Goal: Task Accomplishment & Management: Use online tool/utility

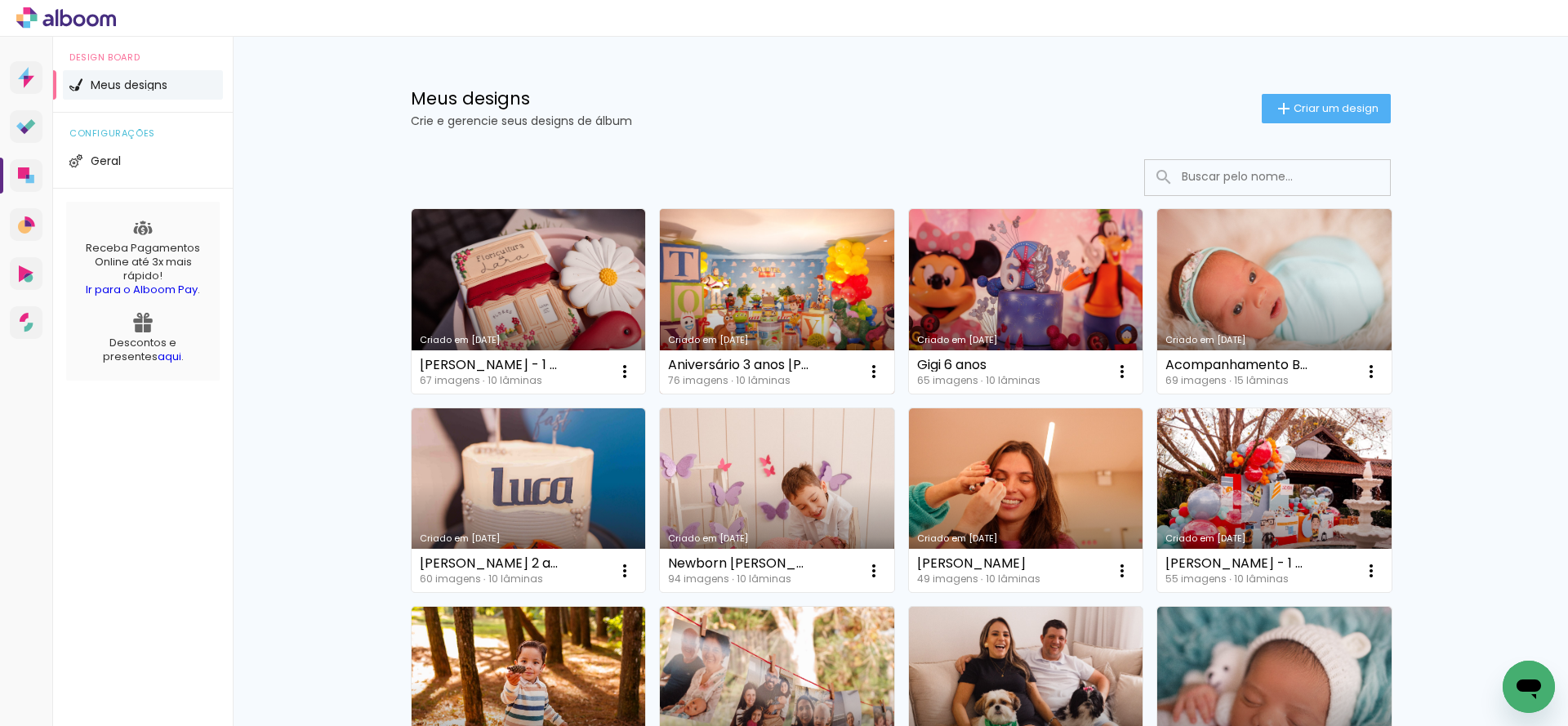
click at [840, 295] on link "Criado em [DATE]" at bounding box center [777, 300] width 234 height 184
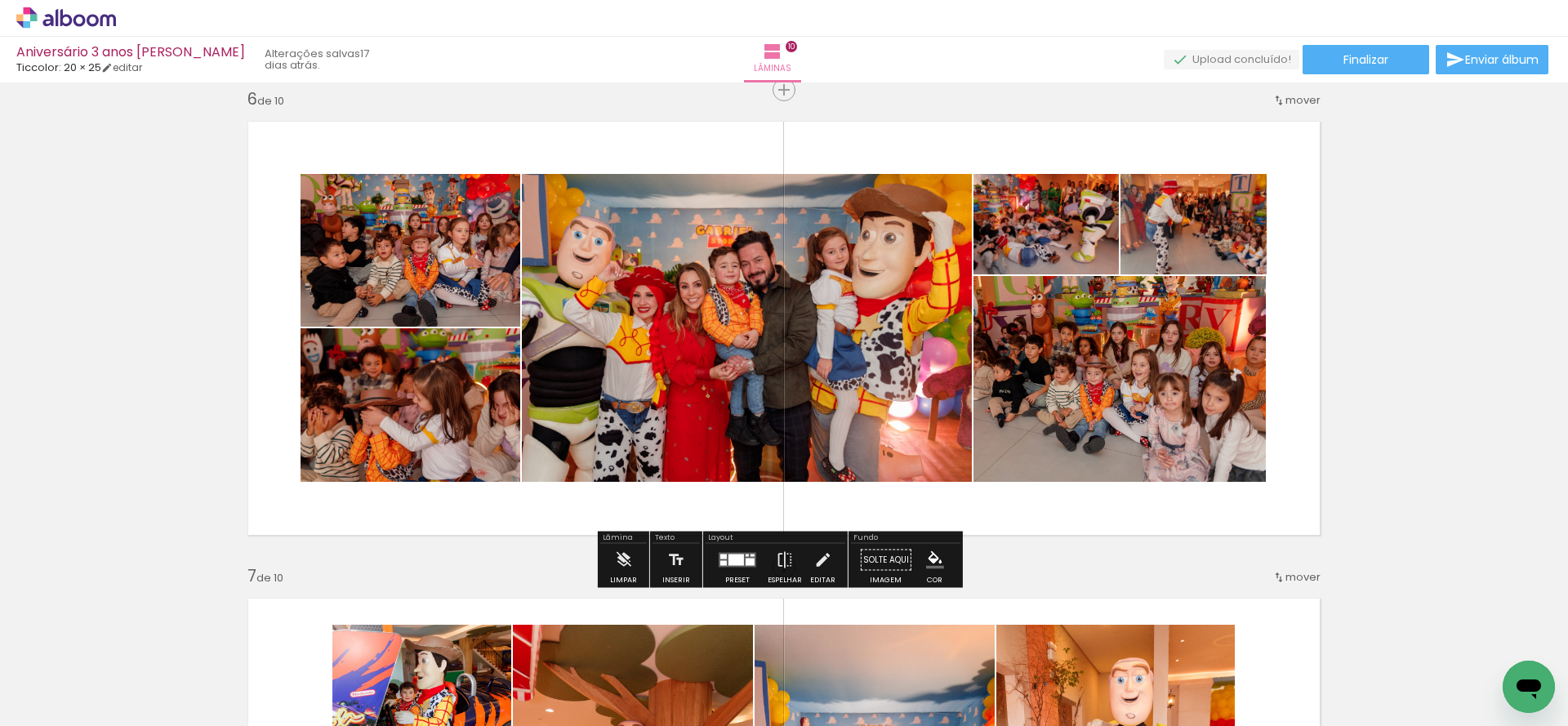
scroll to position [2400, 0]
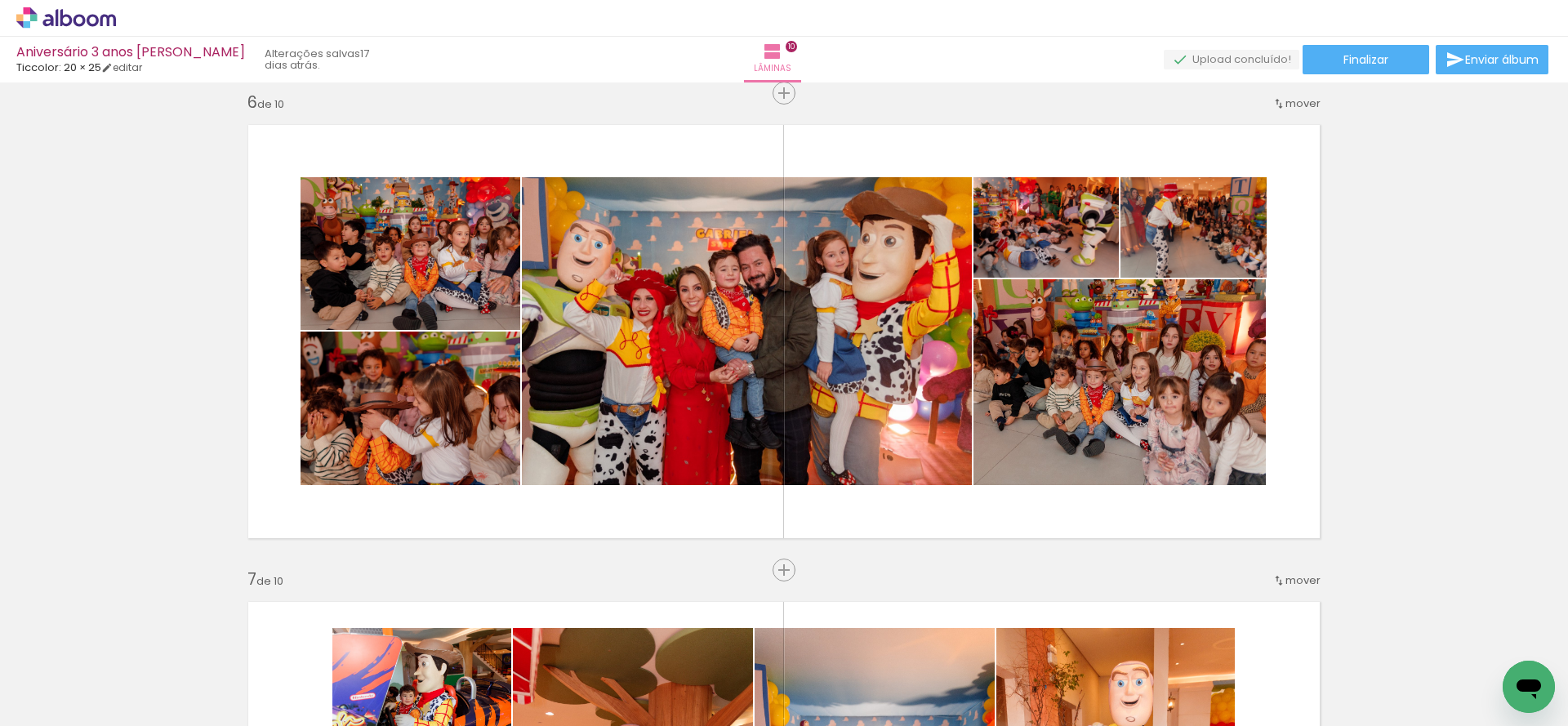
click at [82, 674] on iron-icon at bounding box center [84, 677] width 13 height 13
click at [0, 0] on slot "Não utilizadas" at bounding box center [0, 0] width 0 height 0
type input "Não utilizadas"
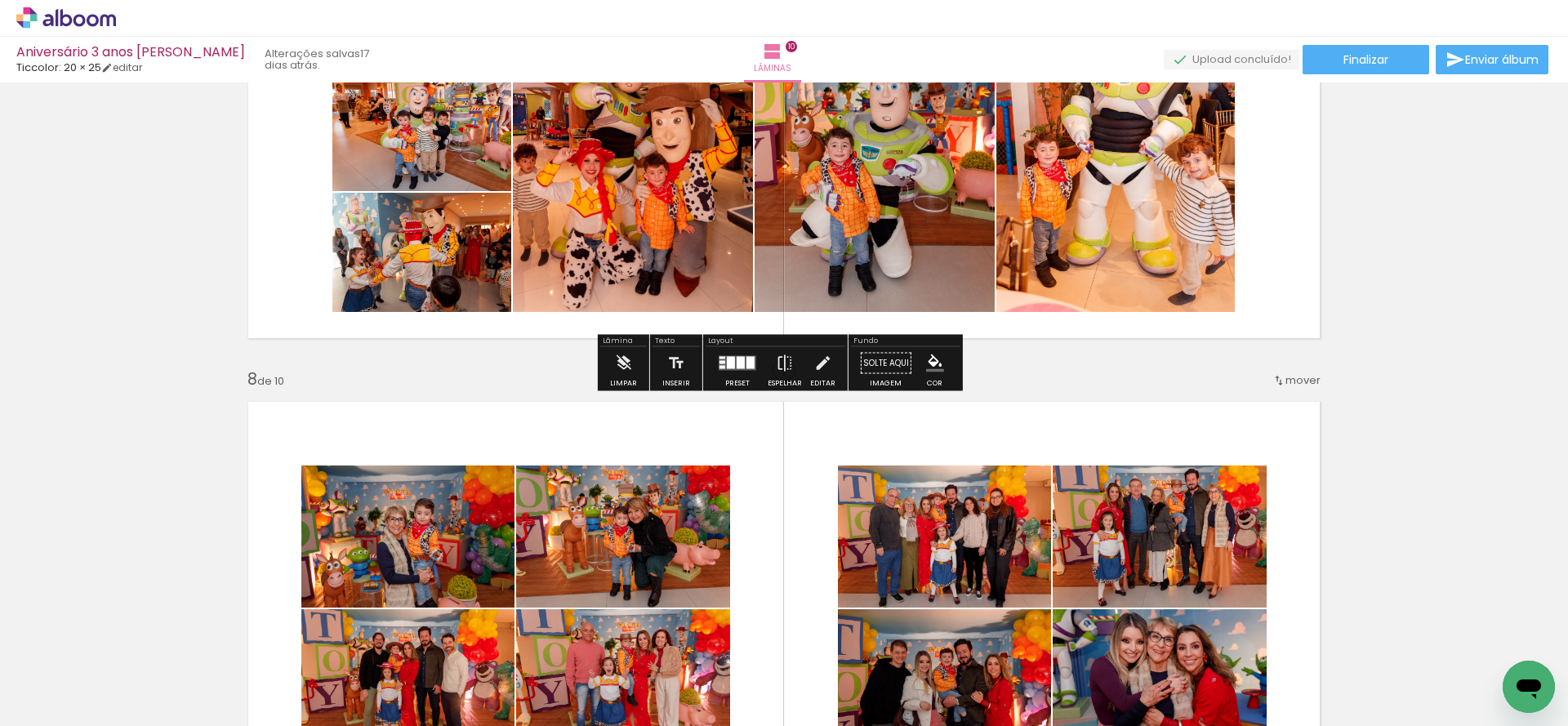
scroll to position [3374, 0]
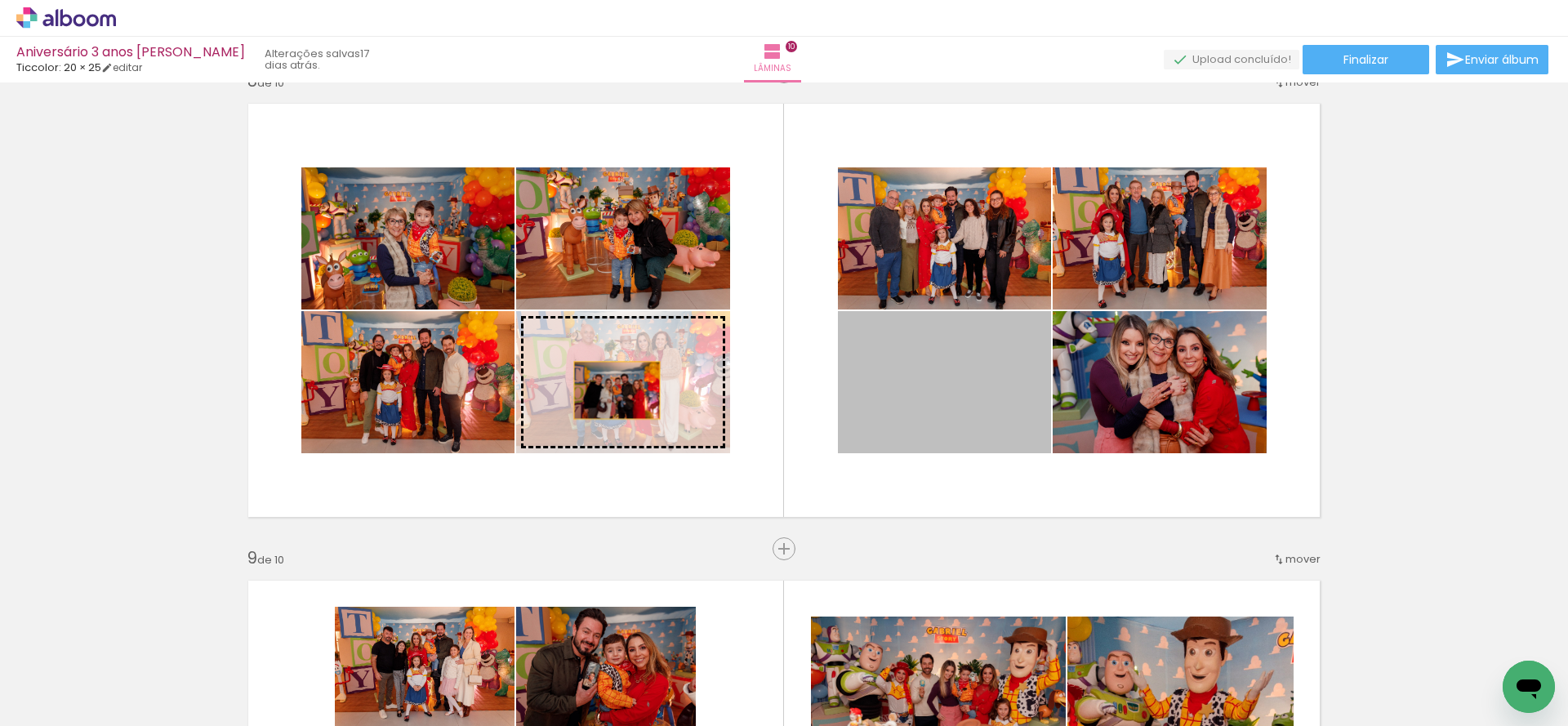
drag, startPoint x: 973, startPoint y: 393, endPoint x: 611, endPoint y: 390, distance: 362.0
click at [0, 0] on slot at bounding box center [0, 0] width 0 height 0
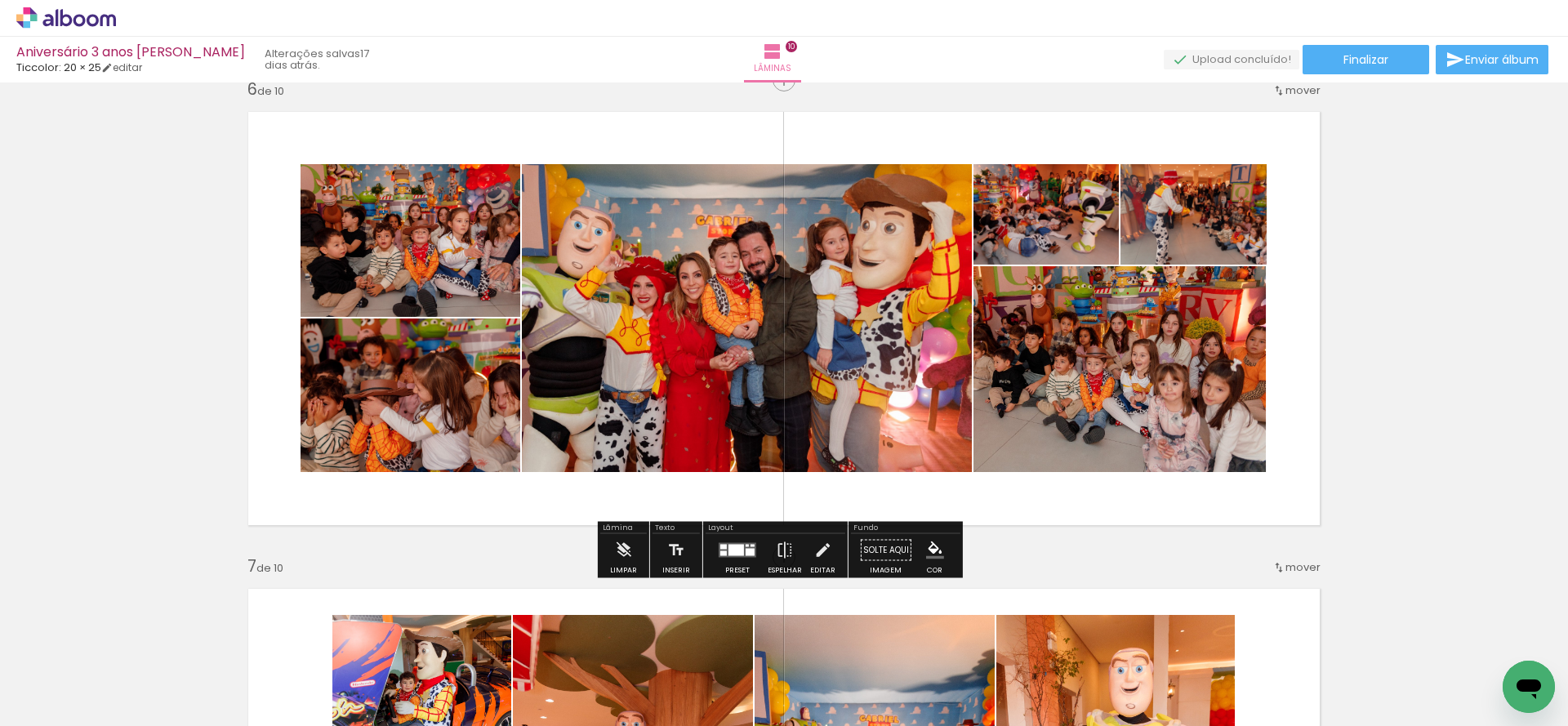
scroll to position [2410, 0]
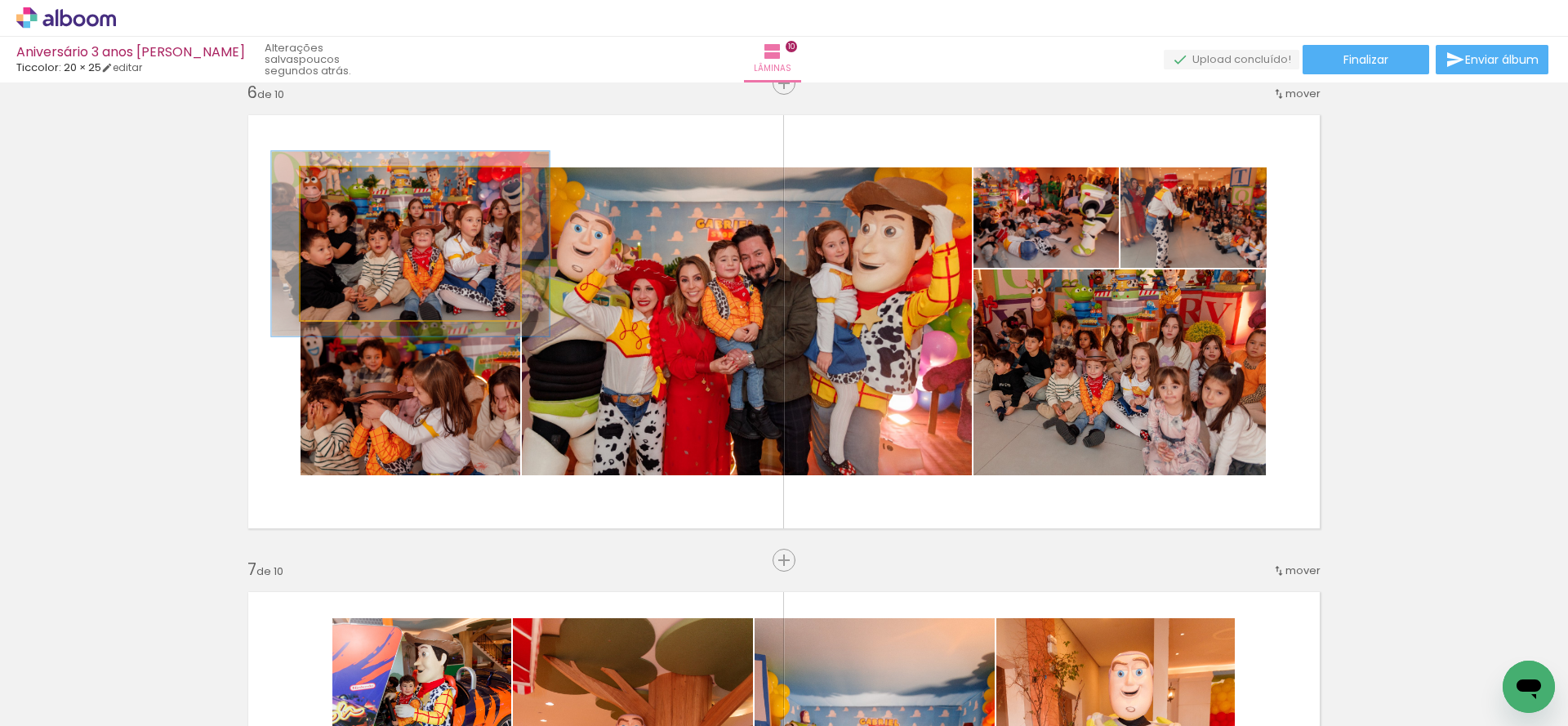
drag, startPoint x: 333, startPoint y: 183, endPoint x: 346, endPoint y: 185, distance: 13.2
type paper-slider "121"
click at [346, 185] on div at bounding box center [351, 184] width 15 height 15
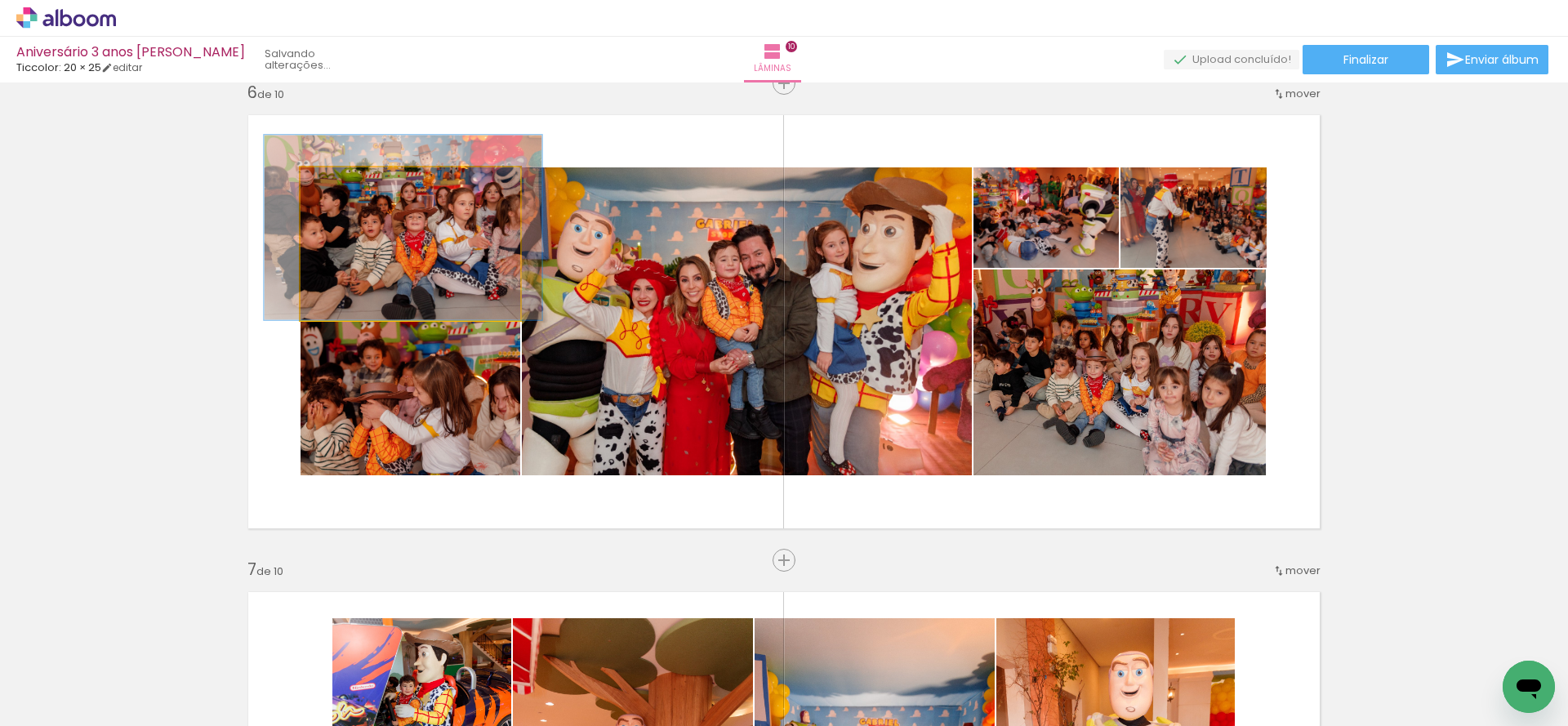
drag, startPoint x: 460, startPoint y: 266, endPoint x: 453, endPoint y: 250, distance: 17.5
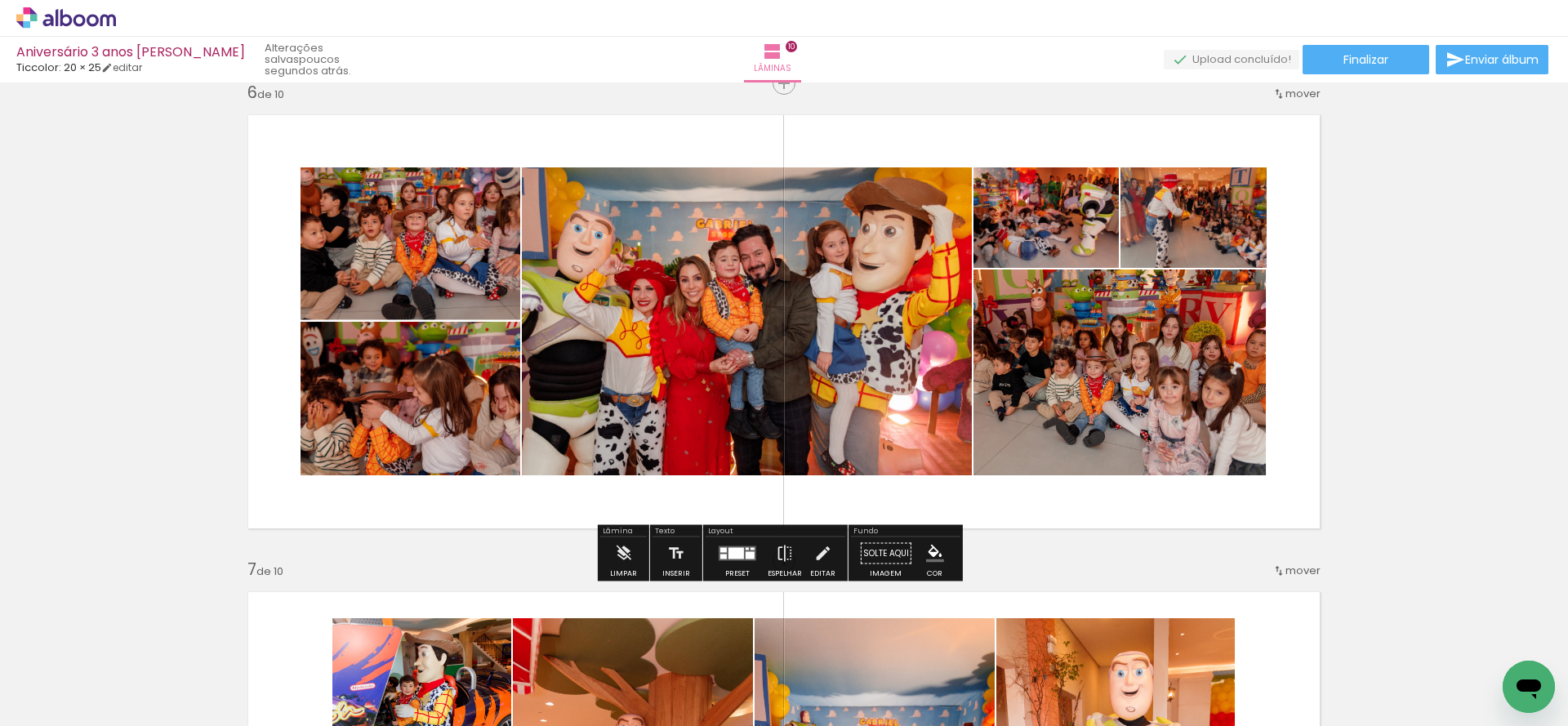
click at [138, 373] on div "Inserir lâmina 1 de 10 Inserir lâmina 2 de 10 Inserir lâmina 3 de 10 Inserir lâ…" at bounding box center [784, 300] width 1568 height 5244
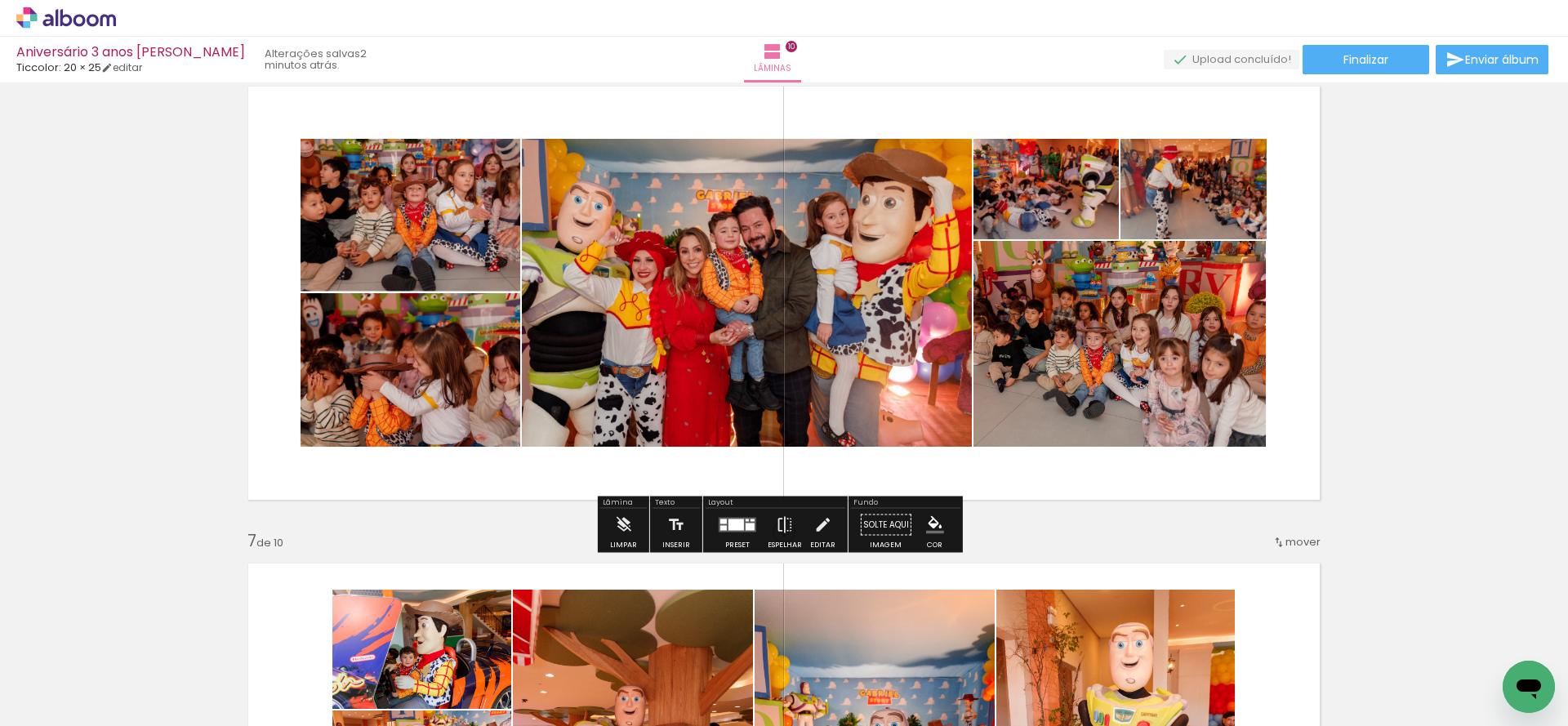
scroll to position [2435, 0]
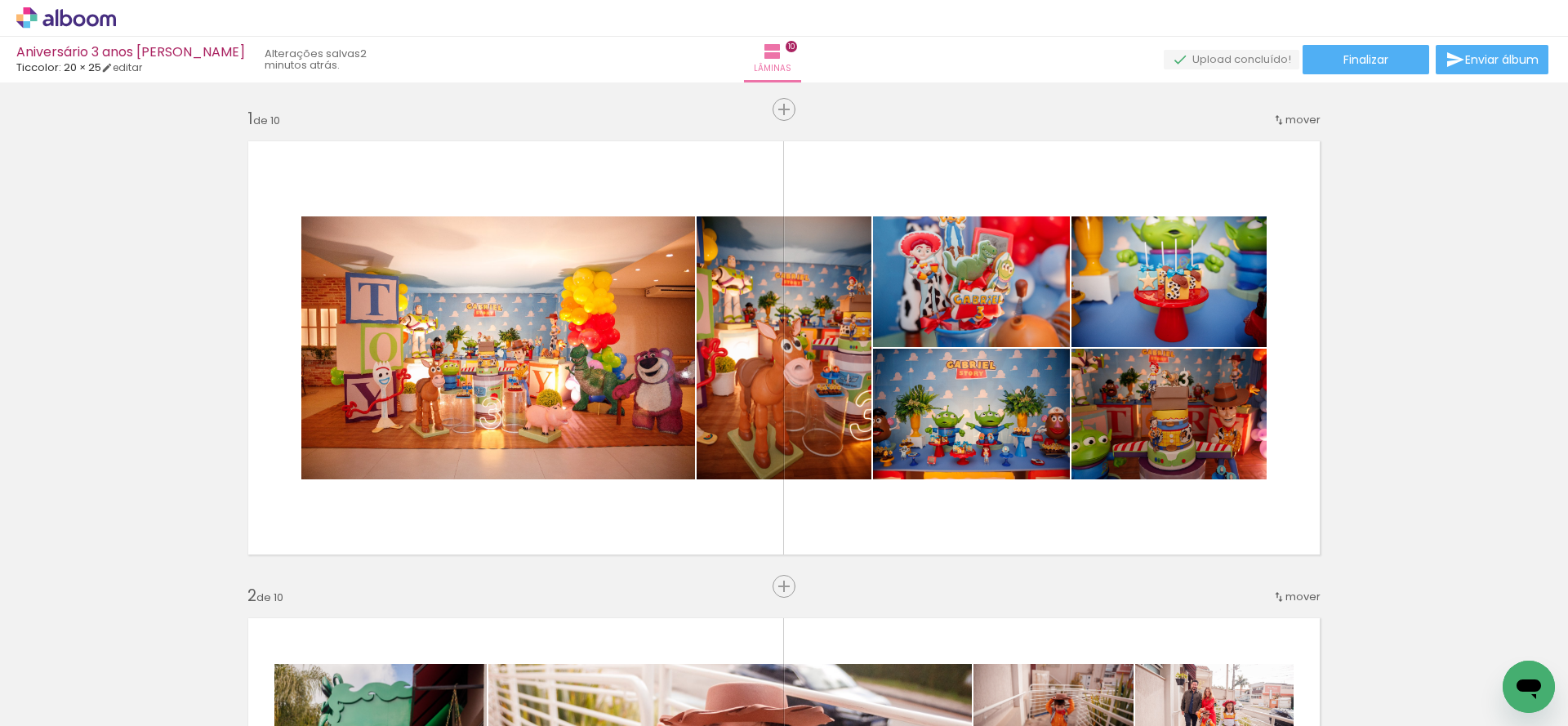
scroll to position [2435, 0]
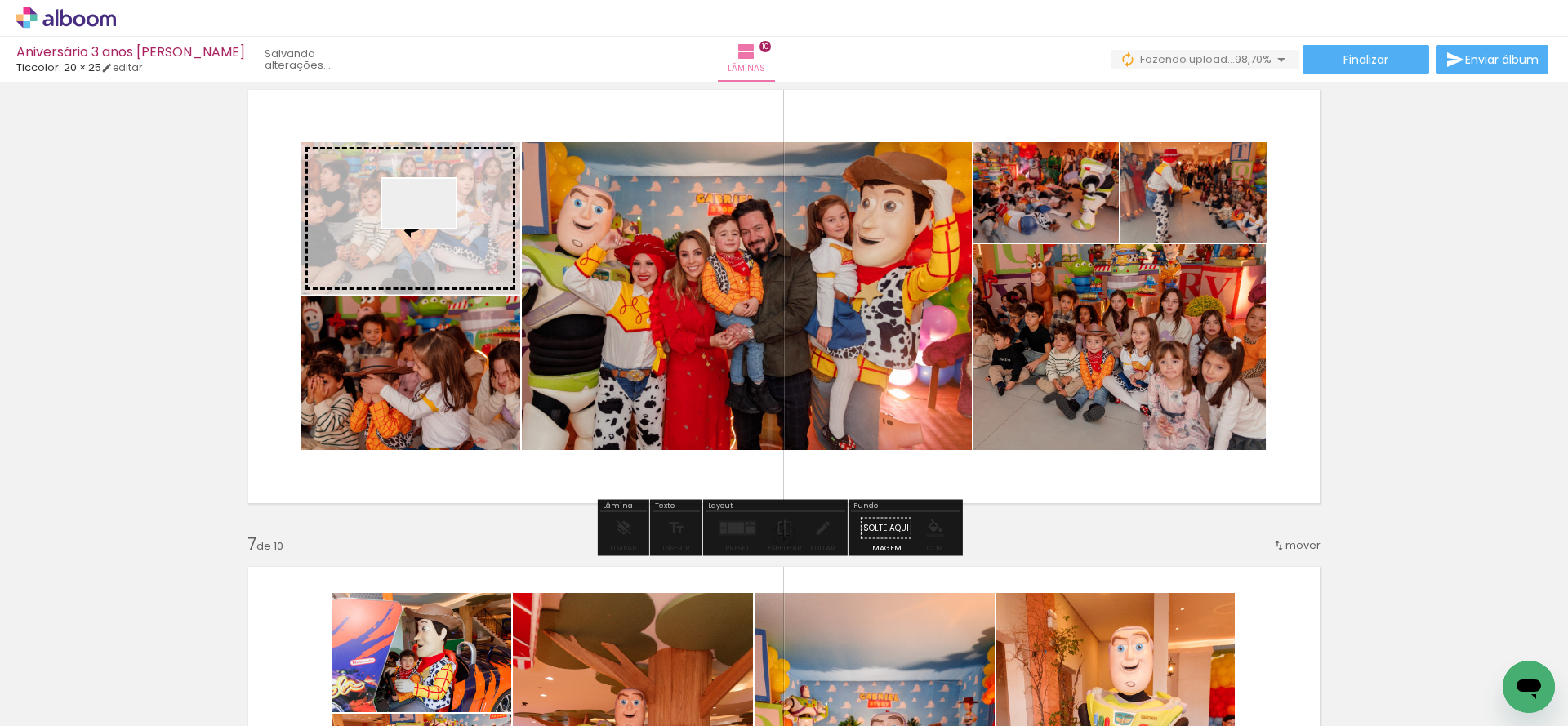
drag, startPoint x: 1442, startPoint y: 690, endPoint x: 432, endPoint y: 228, distance: 1110.7
click at [432, 228] on quentale-workspace at bounding box center [784, 363] width 1568 height 726
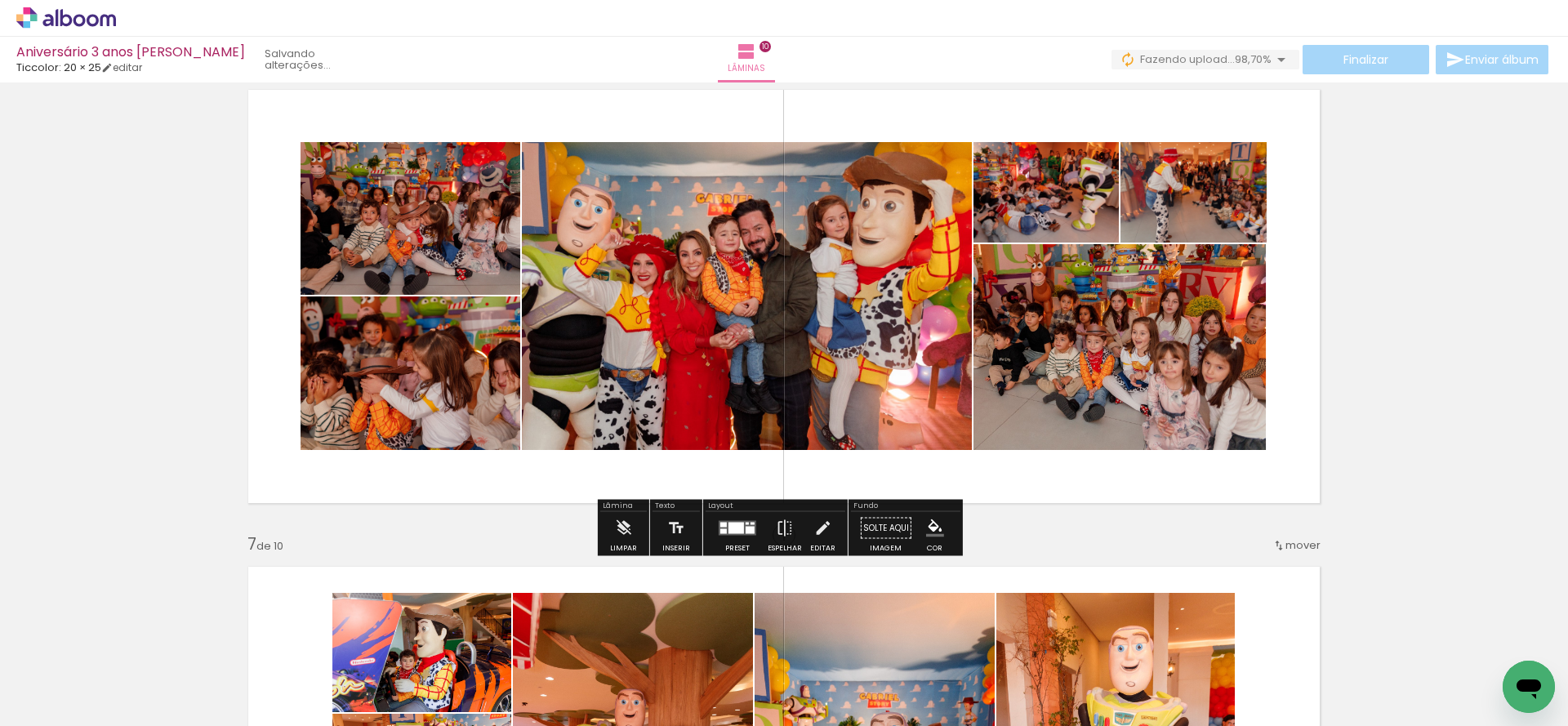
click at [209, 201] on div "Inserir lâmina 1 de 10 Inserir lâmina 2 de 10 Inserir lâmina 3 de 10 Inserir lâ…" at bounding box center [784, 275] width 1568 height 5244
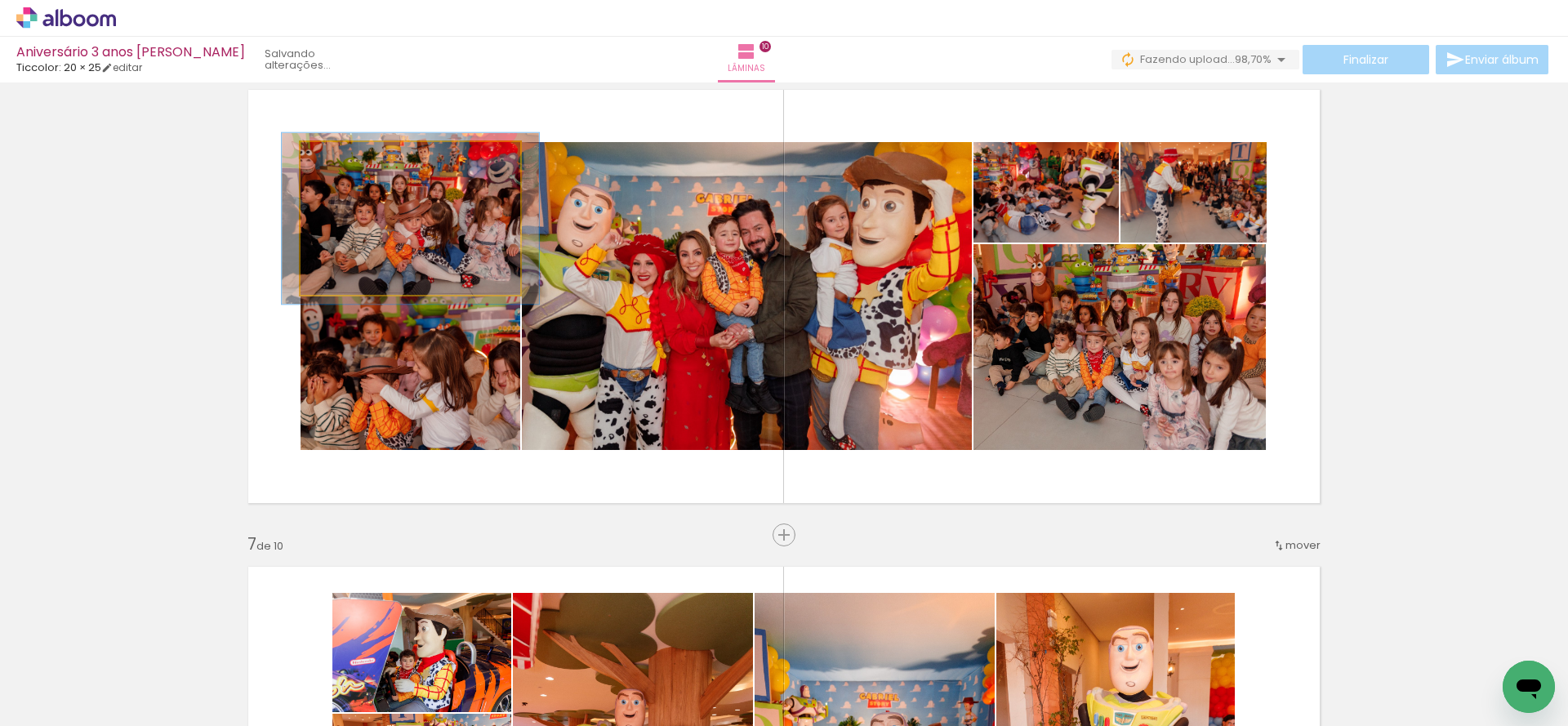
type paper-slider "112"
click at [342, 160] on div at bounding box center [346, 159] width 15 height 15
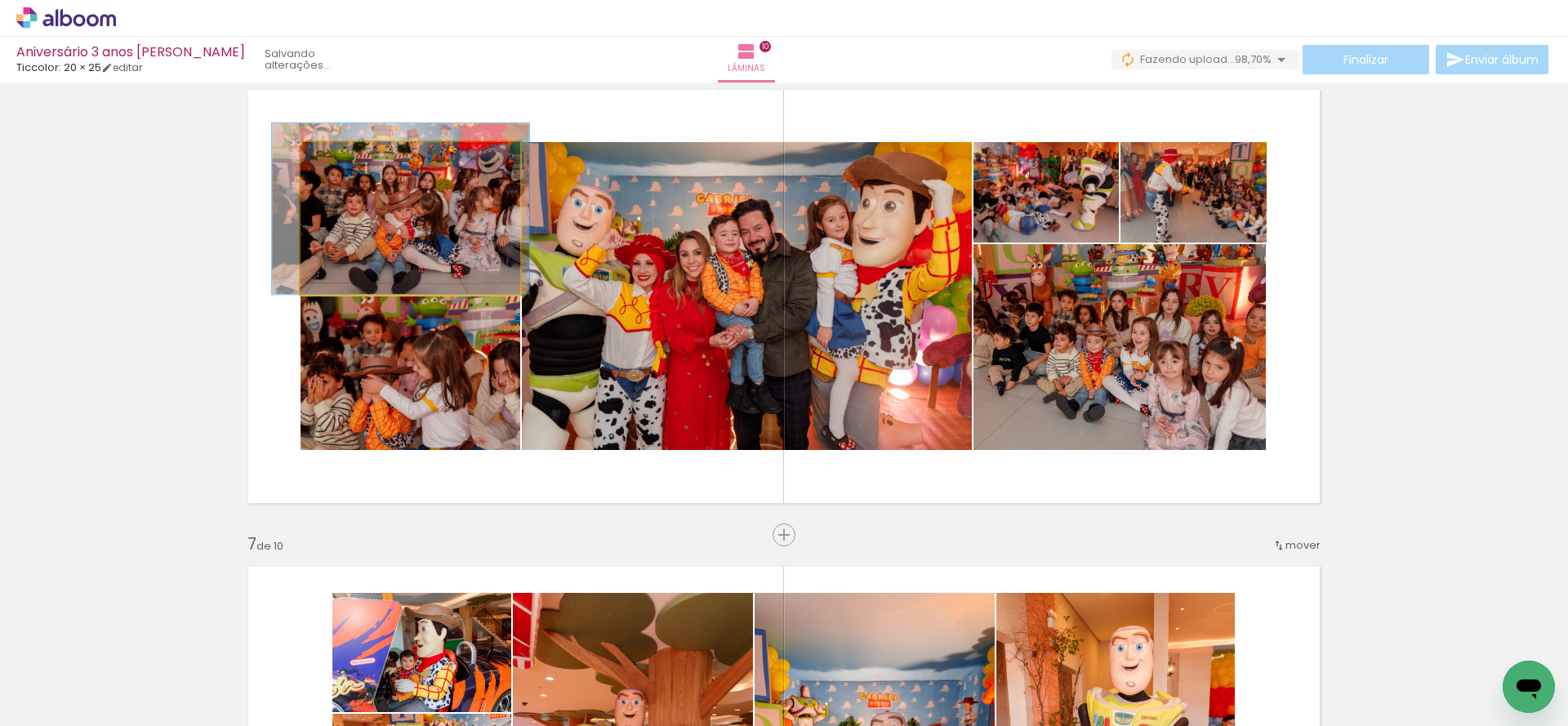
drag, startPoint x: 436, startPoint y: 241, endPoint x: 426, endPoint y: 218, distance: 25.1
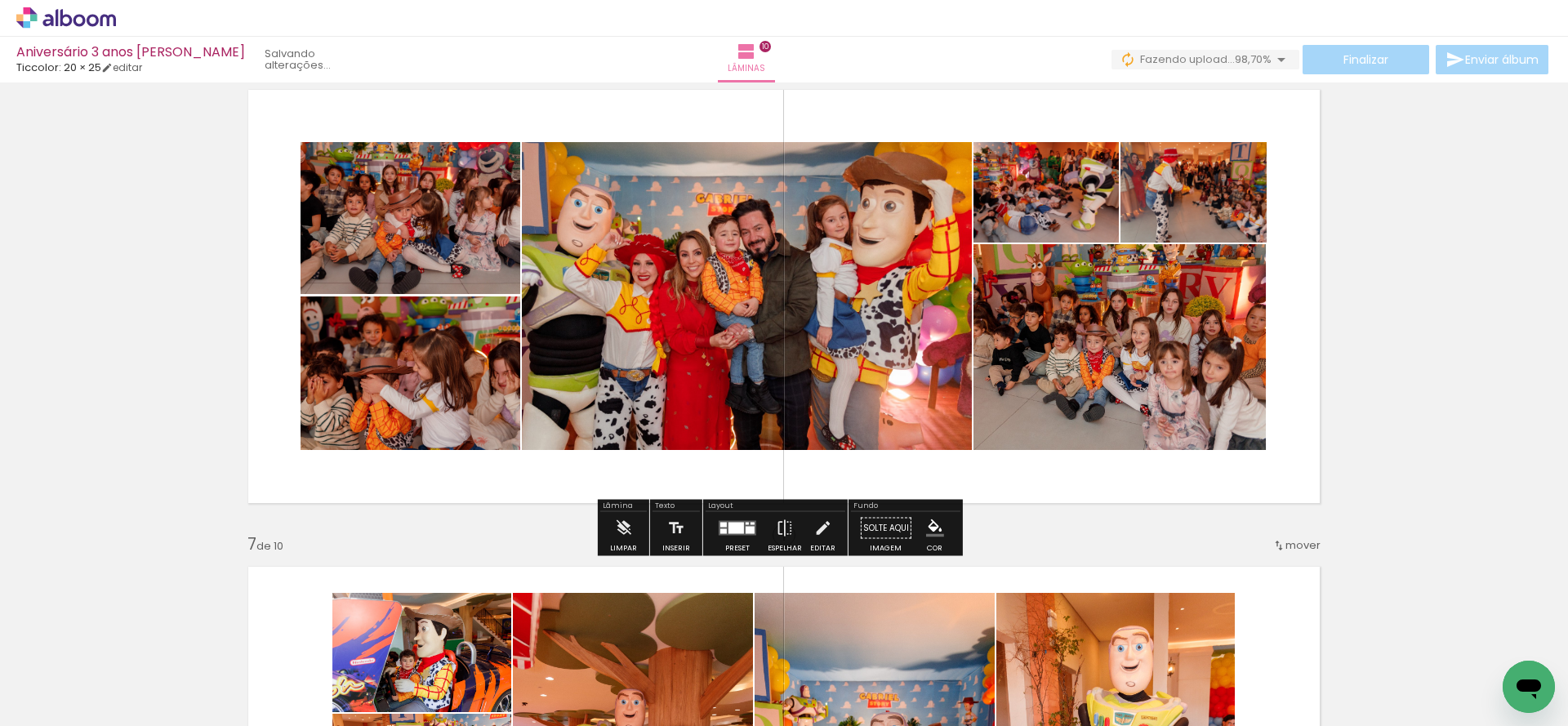
click at [193, 230] on div "Inserir lâmina 1 de 10 Inserir lâmina 2 de 10 Inserir lâmina 3 de 10 Inserir lâ…" at bounding box center [784, 275] width 1568 height 5244
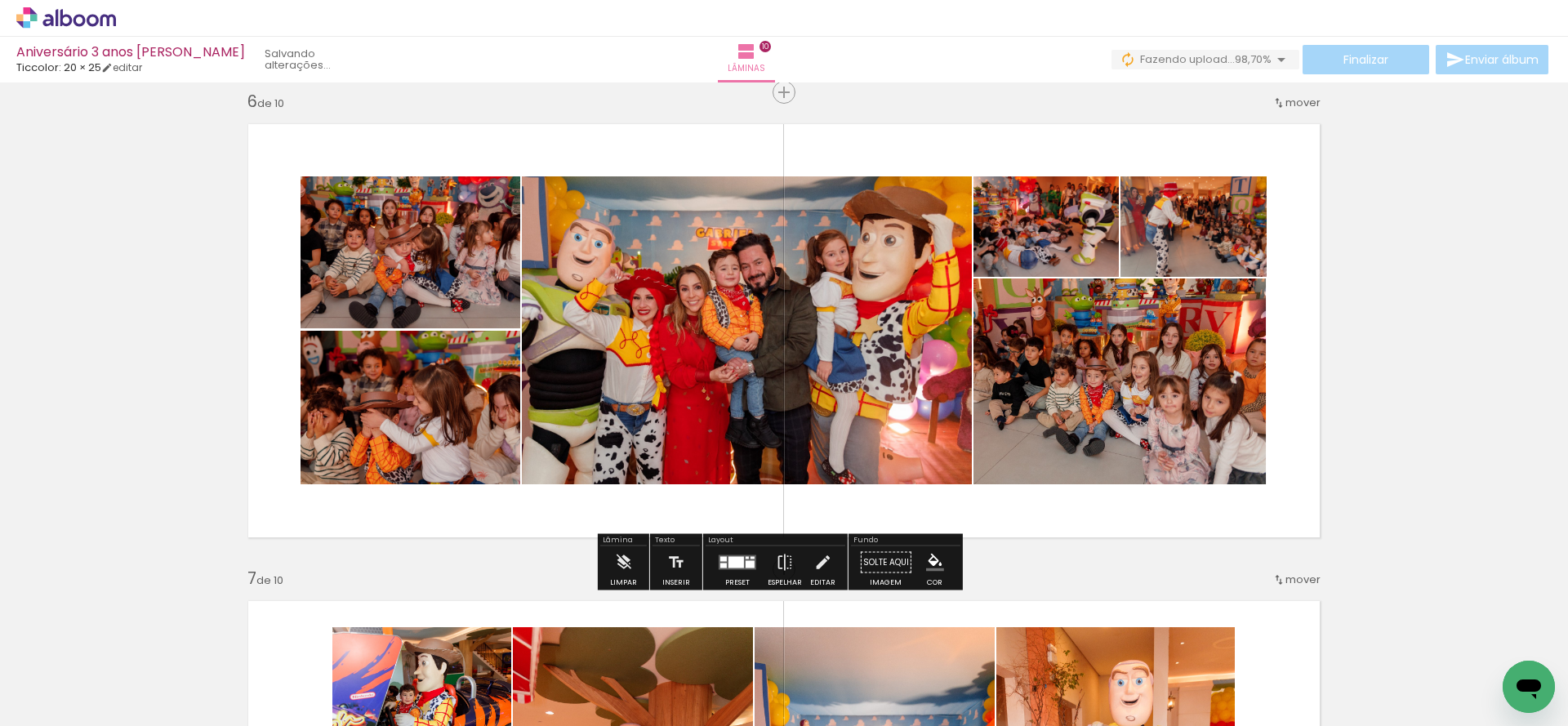
scroll to position [2397, 0]
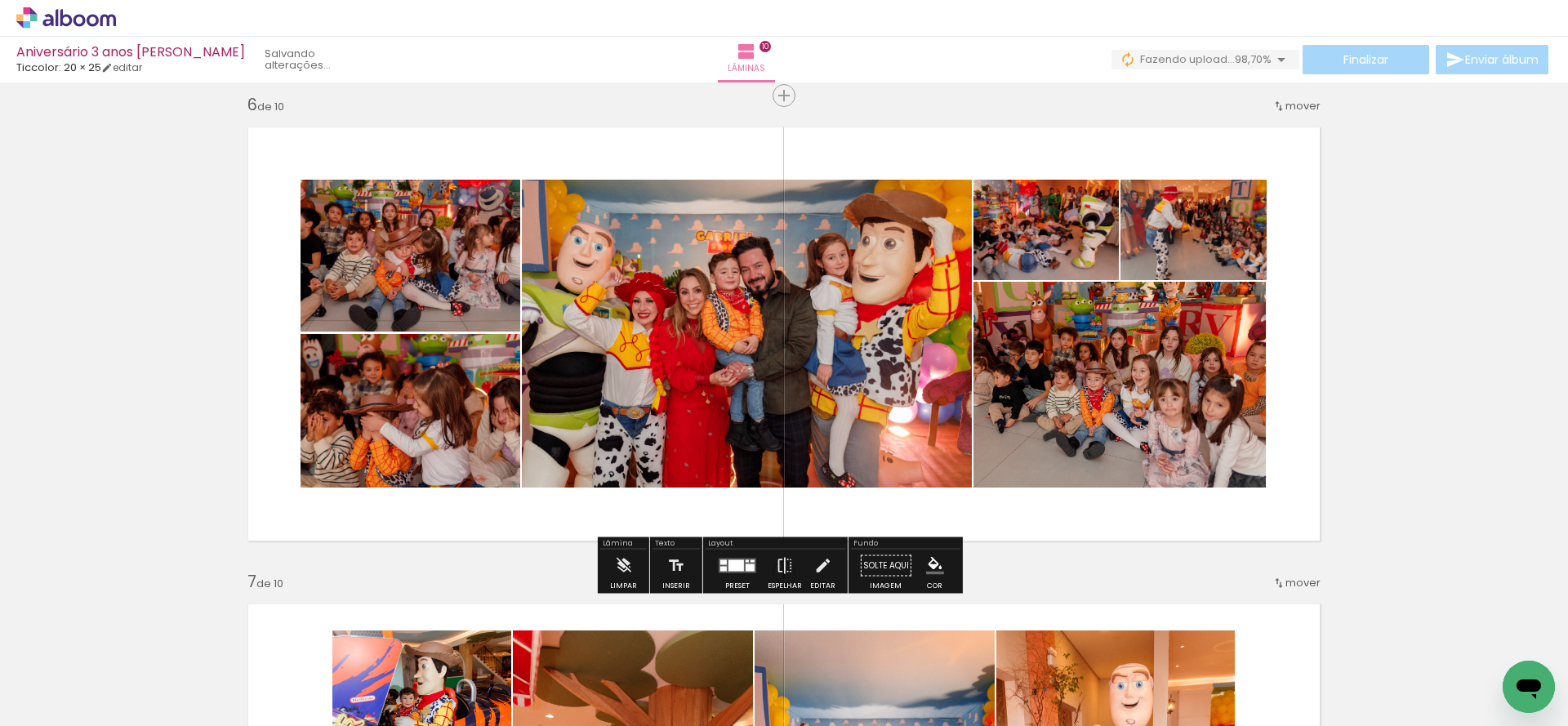
click at [56, 14] on icon at bounding box center [56, 17] width 2 height 17
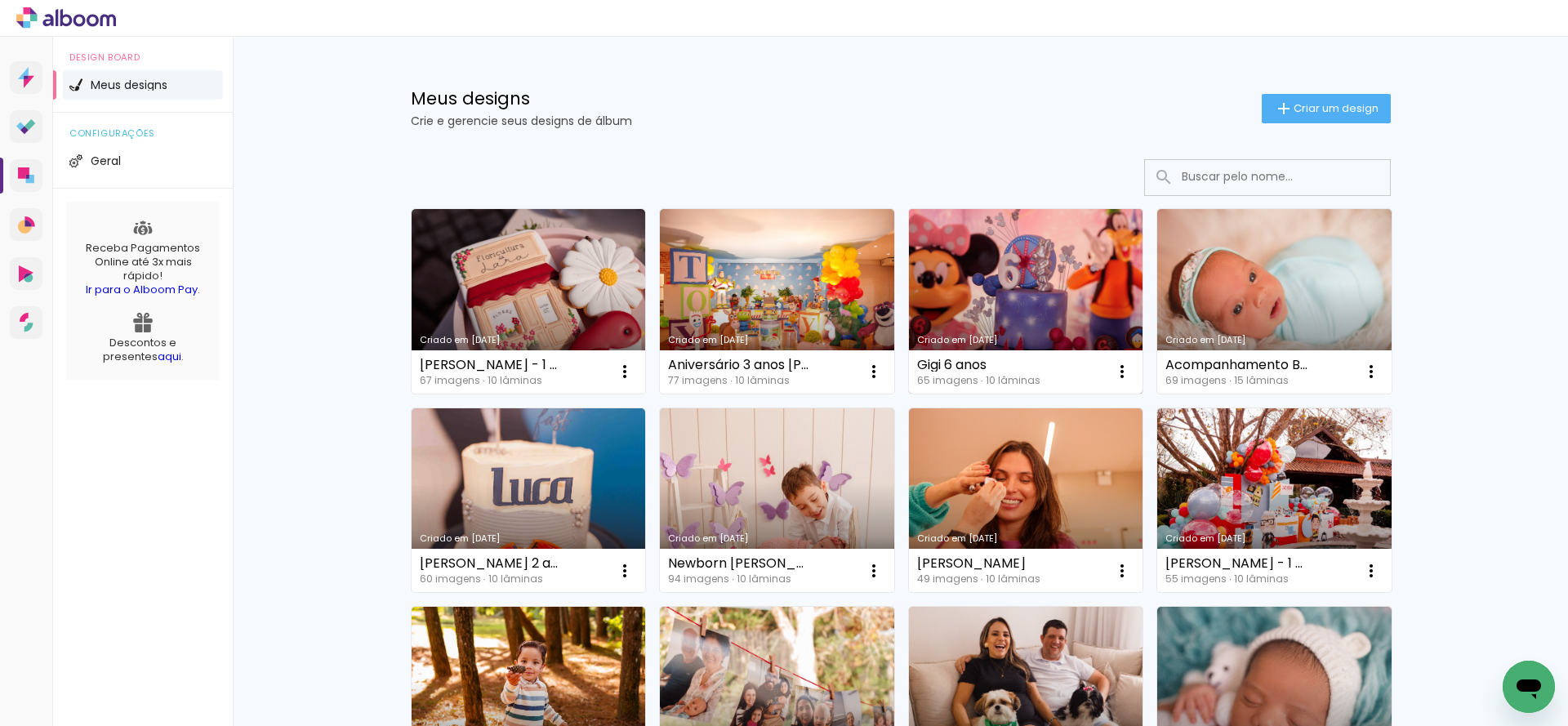
click at [965, 318] on link "Criado em [DATE]" at bounding box center [1026, 300] width 234 height 184
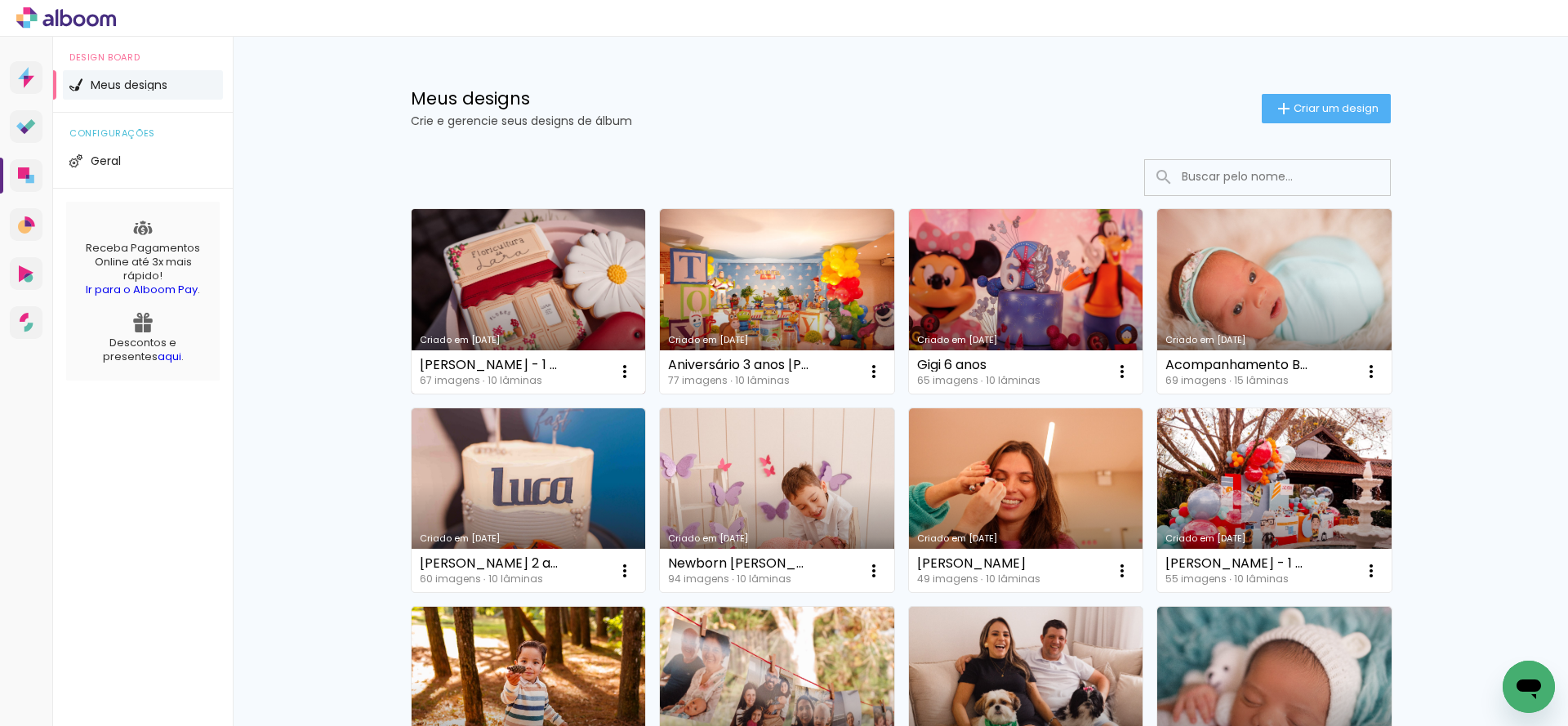
click at [537, 261] on link "Criado em [DATE]" at bounding box center [529, 300] width 234 height 184
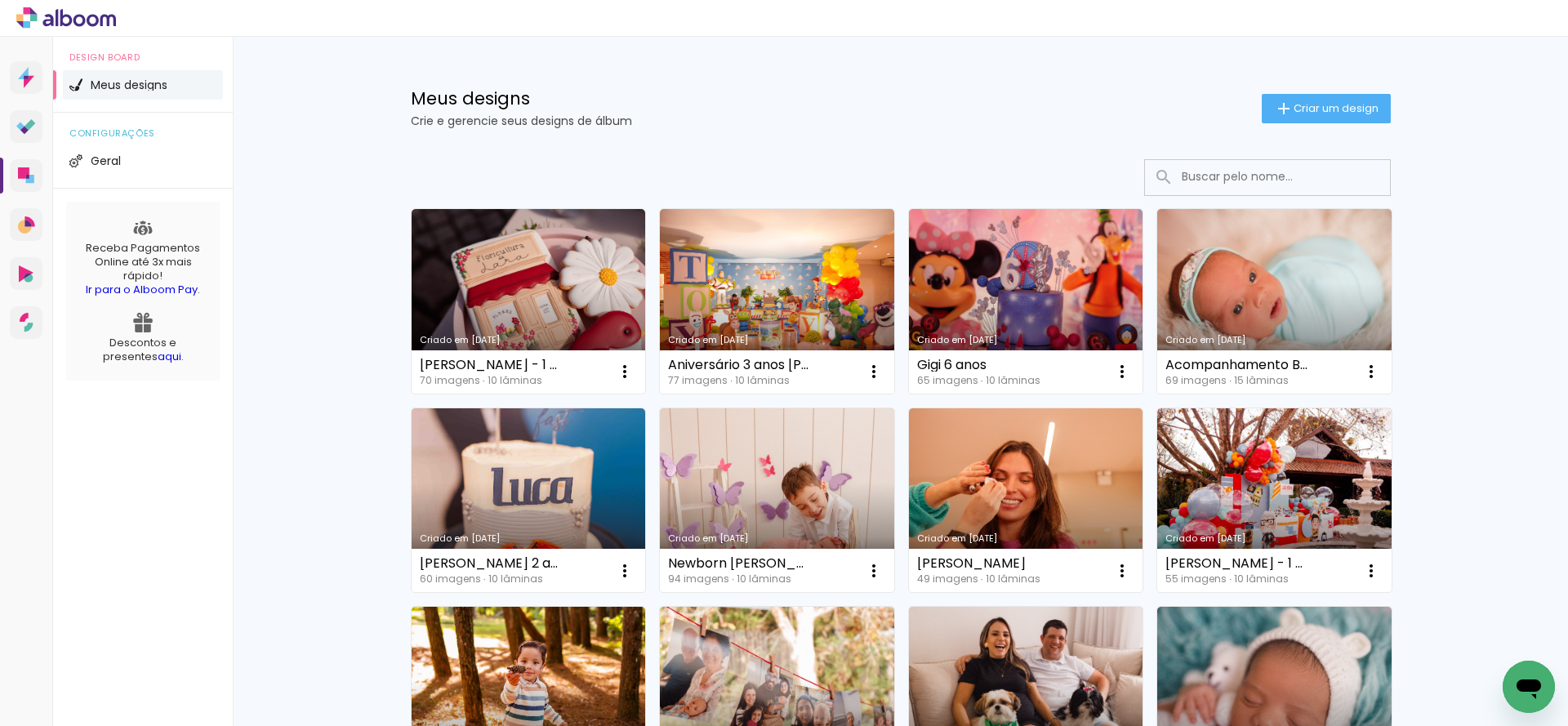
click at [1229, 168] on input at bounding box center [1290, 176] width 233 height 34
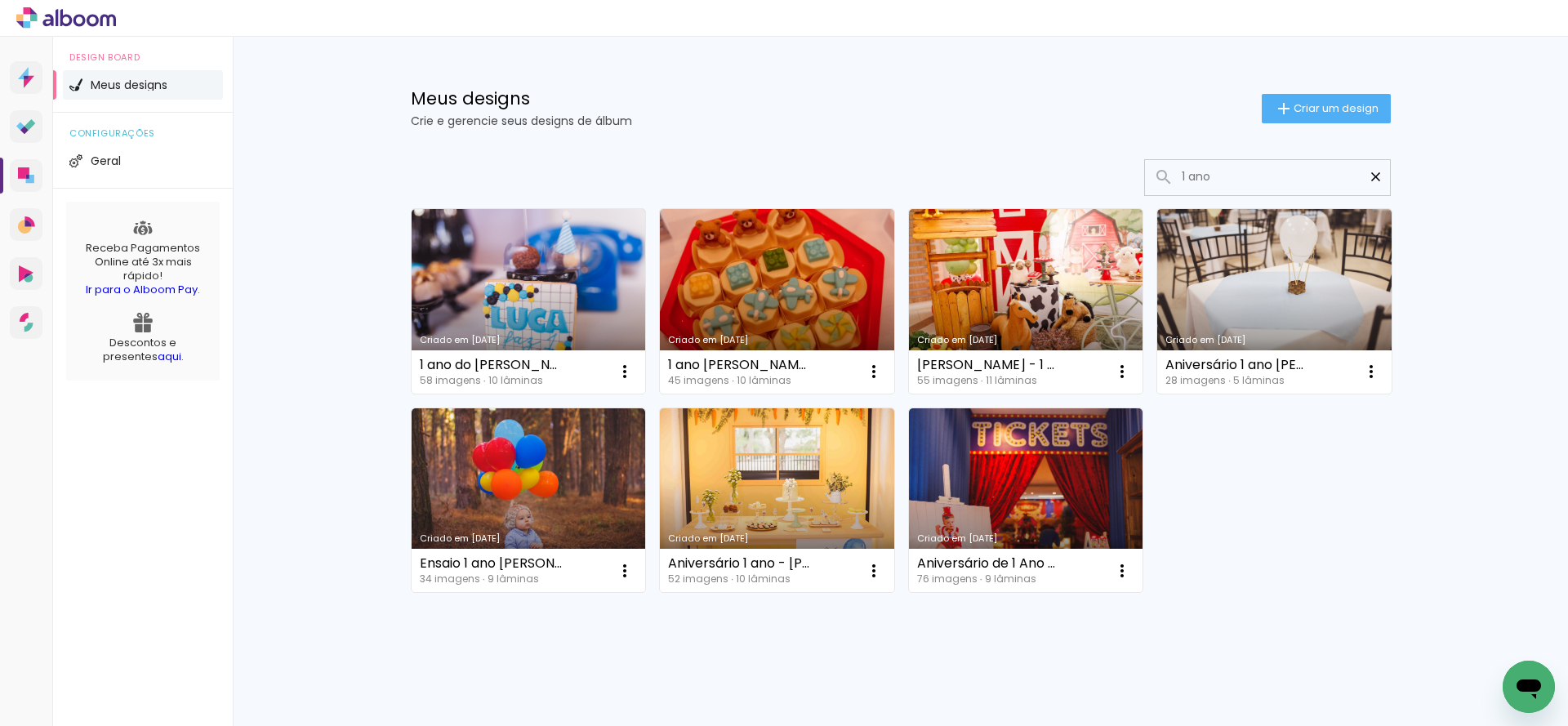
type input "1 ano"
type paper-input "1 ano"
click at [1367, 174] on iron-icon at bounding box center [1375, 176] width 16 height 16
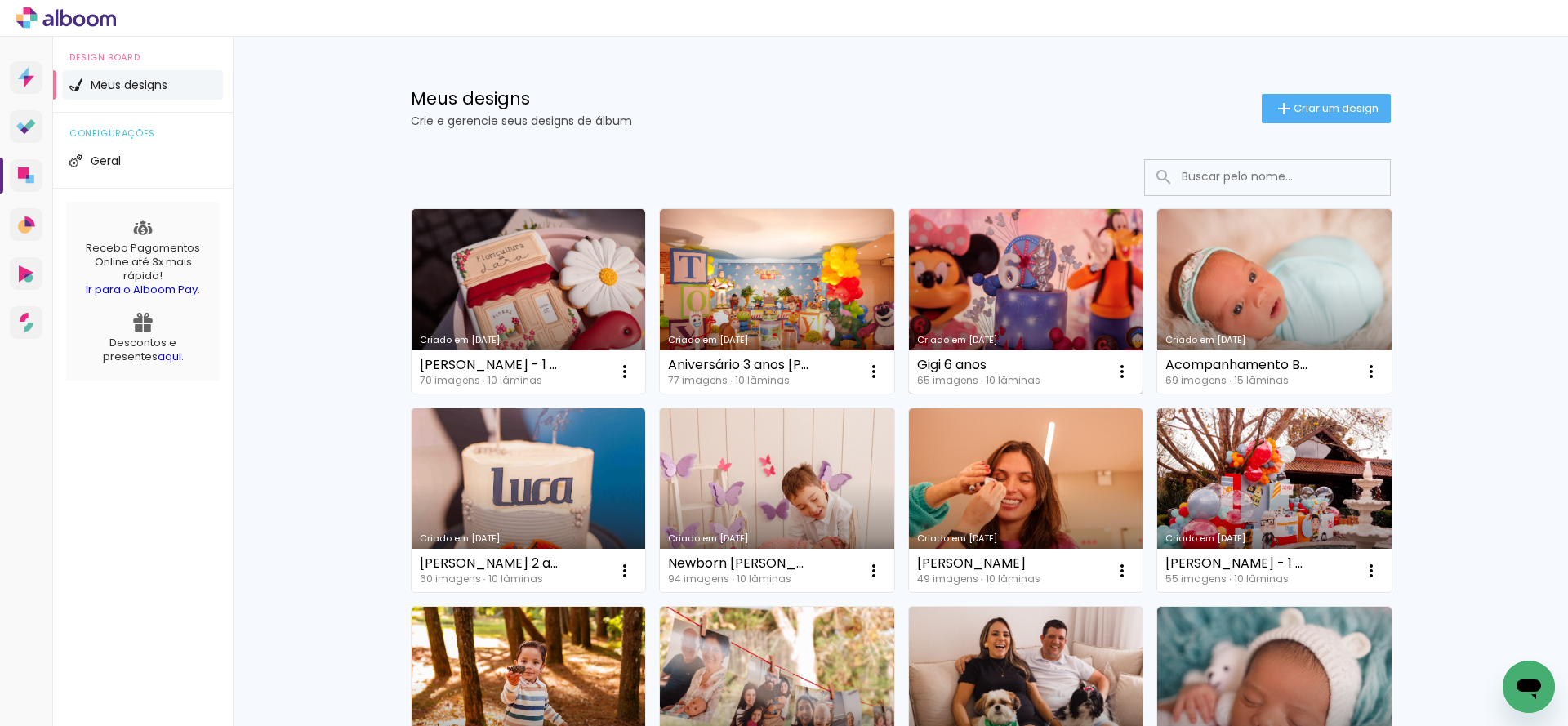
click at [1003, 292] on link "Criado em [DATE]" at bounding box center [1026, 300] width 234 height 184
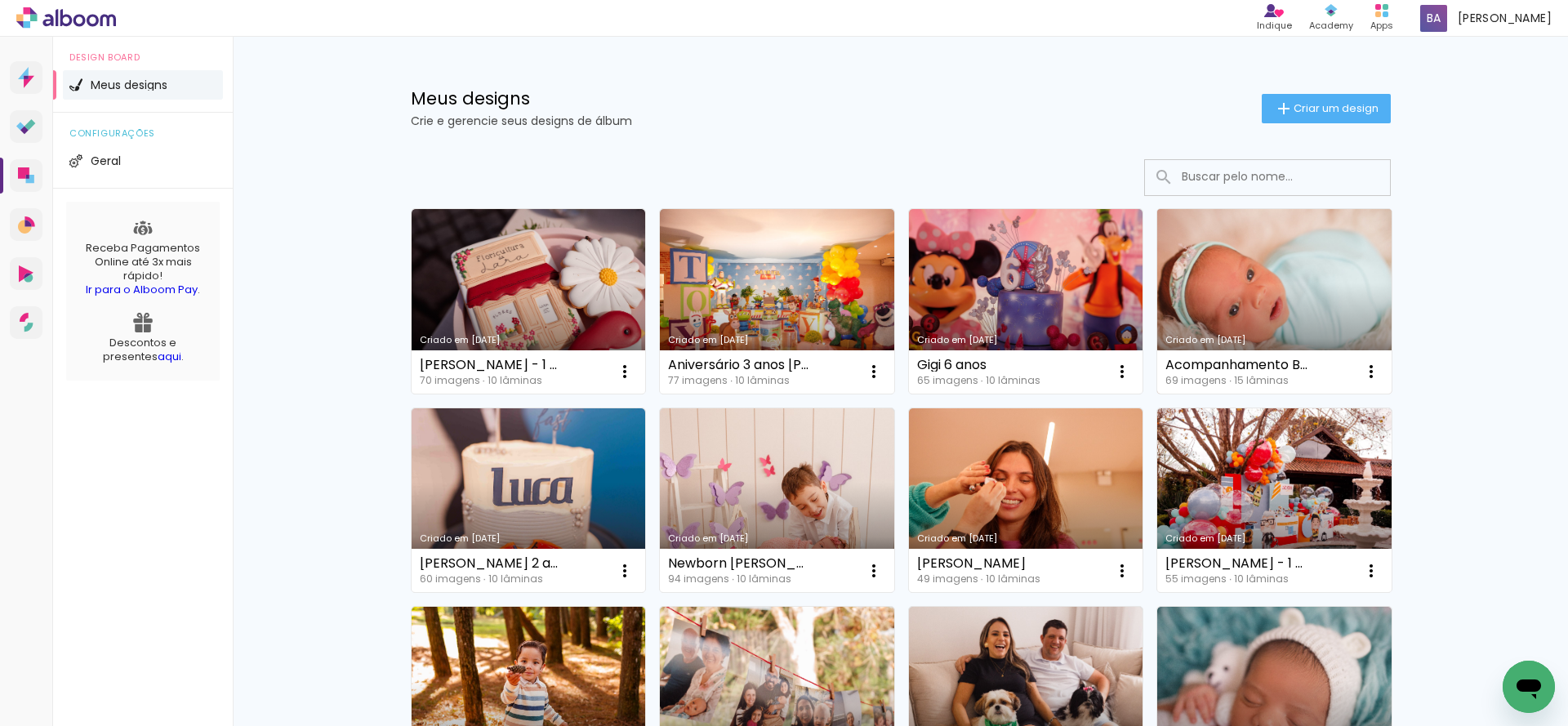
click at [1246, 309] on link "Criado em [DATE]" at bounding box center [1274, 300] width 234 height 184
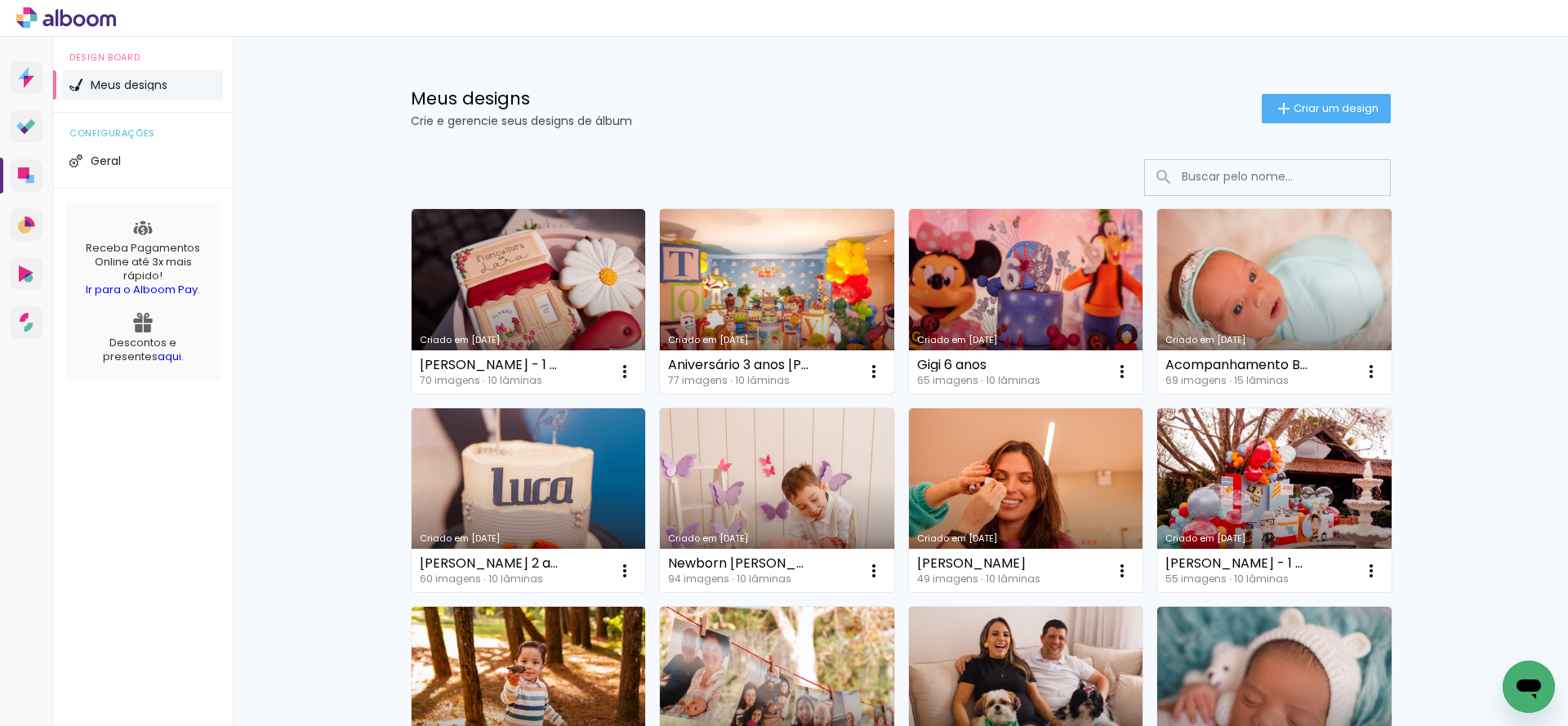
click at [749, 308] on link "Criado em [DATE]" at bounding box center [777, 300] width 234 height 184
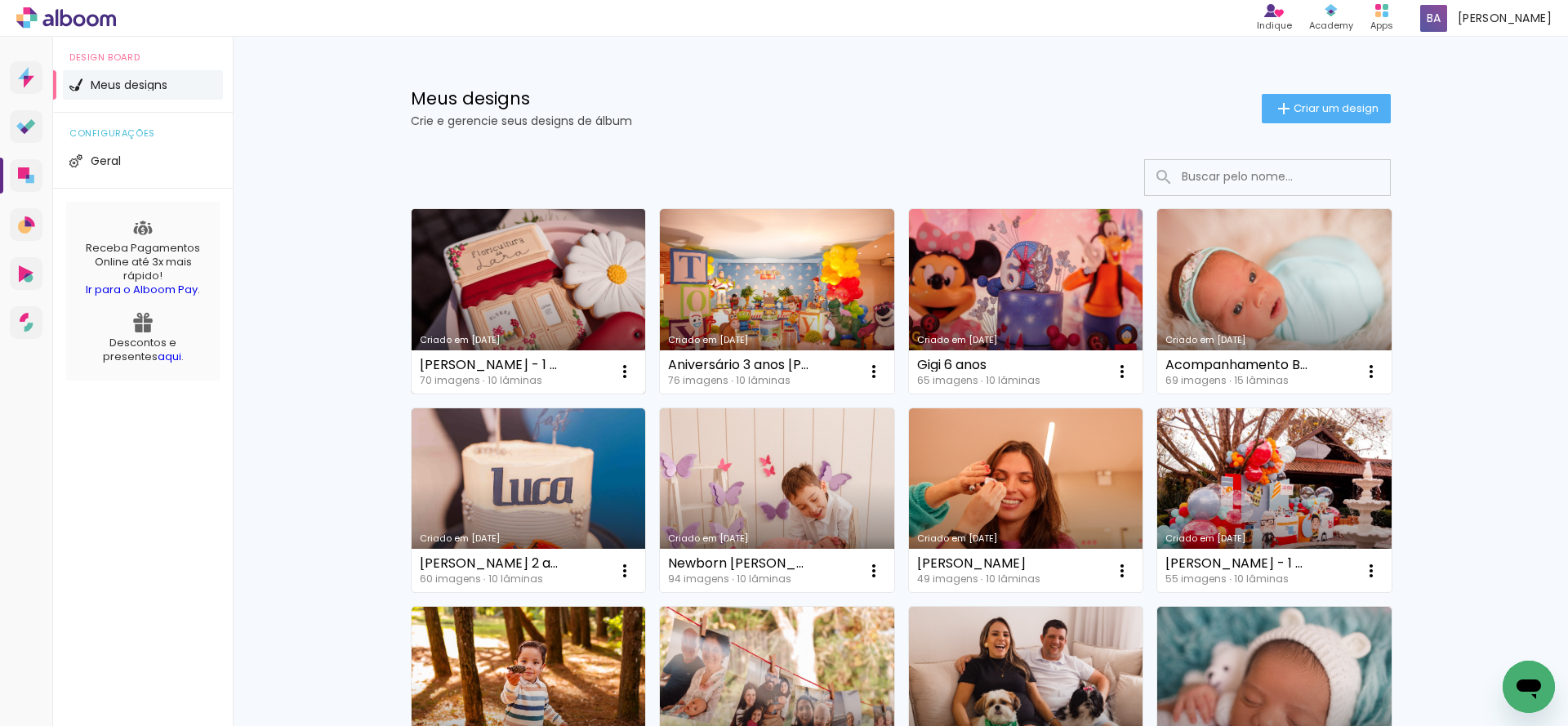
click at [568, 280] on link "Criado em [DATE]" at bounding box center [529, 300] width 234 height 184
